Goal: Task Accomplishment & Management: Complete application form

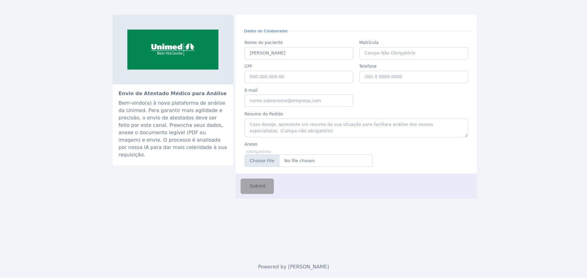
type input "[PERSON_NAME]"
click at [285, 75] on input "CPF" at bounding box center [299, 77] width 109 height 12
paste input "039.739.736-44"
type input "039.739.736-44"
click at [377, 54] on input "Matrícula" at bounding box center [413, 53] width 109 height 12
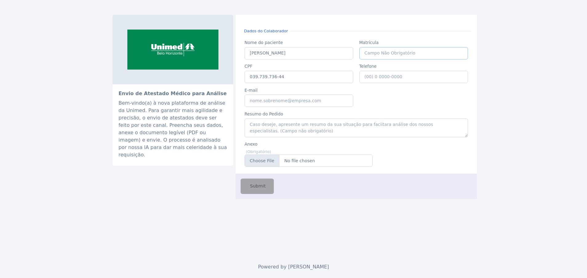
paste input "13065"
type input "13065"
click at [288, 101] on input "E-mail" at bounding box center [299, 100] width 109 height 12
type input "[EMAIL_ADDRESS][DOMAIN_NAME]"
type input "[PHONE_NUMBER]"
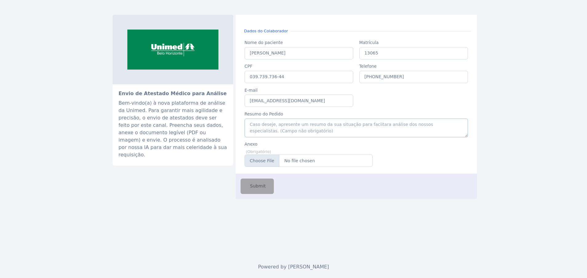
click at [293, 130] on textarea "Resumo do Pedido" at bounding box center [356, 127] width 223 height 19
type textarea "Atestado médico"
click at [264, 161] on input "Anexo" at bounding box center [309, 160] width 128 height 12
type input "C:\fakepath\[PERSON_NAME].pdf"
click at [253, 186] on span "Submit" at bounding box center [257, 186] width 17 height 7
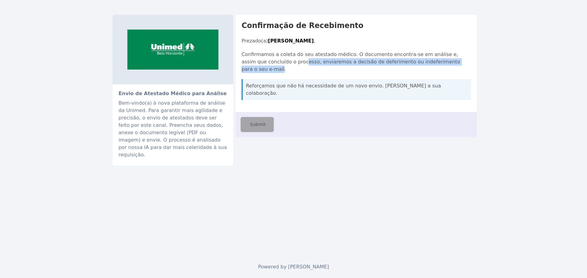
drag, startPoint x: 288, startPoint y: 64, endPoint x: 448, endPoint y: 61, distance: 160.0
click at [448, 61] on p "Confirmamos a coleta do seu atestado médico. O documento encontra-se em análise…" at bounding box center [357, 62] width 230 height 22
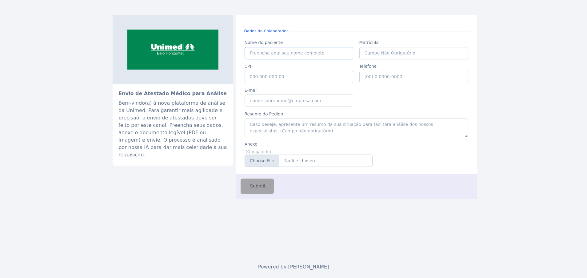
click at [268, 50] on input "Nome do paciente" at bounding box center [299, 53] width 109 height 12
paste input "ANA PAULA ALVES DE CARVALHO"
type input "ANA PAULA ALVES DE CARVALHO"
click at [369, 52] on input "Matrícula" at bounding box center [413, 53] width 109 height 12
paste input "13065"
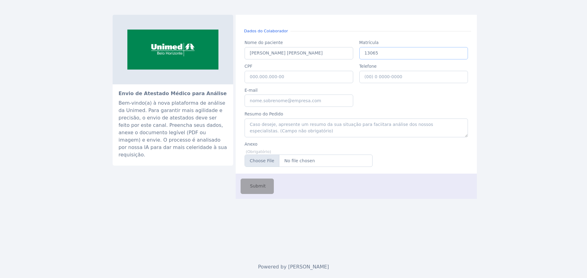
type input "13065"
click at [268, 79] on input "CPF" at bounding box center [299, 77] width 109 height 12
paste input "039.739.736-44"
type input "039.739.736-44"
click at [287, 102] on input "E-mail" at bounding box center [299, 100] width 109 height 12
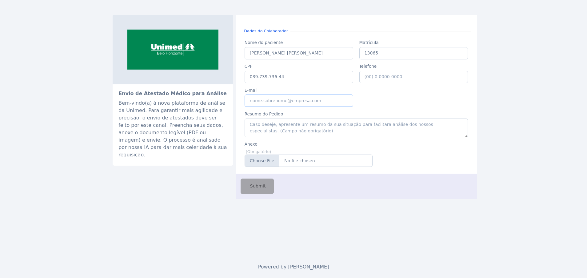
type input "nubia.franca@unimedbh.com.br"
type input "(31) 8 3600-8525"
click at [266, 126] on textarea "Resumo do Pedido" at bounding box center [356, 127] width 223 height 19
type textarea "Atestado Médico"
click at [255, 163] on input "Anexo" at bounding box center [309, 160] width 128 height 12
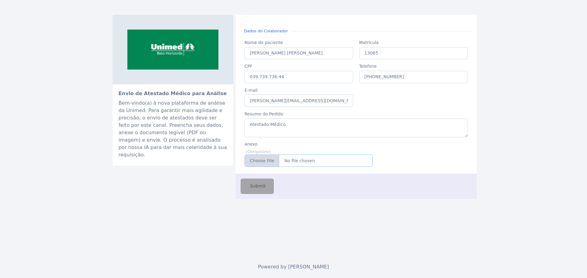
type input "C:\fakepath\Ana Paula Alves Carvalho.pdf"
click at [252, 187] on span "Submit" at bounding box center [257, 186] width 17 height 7
